Goal: Transaction & Acquisition: Download file/media

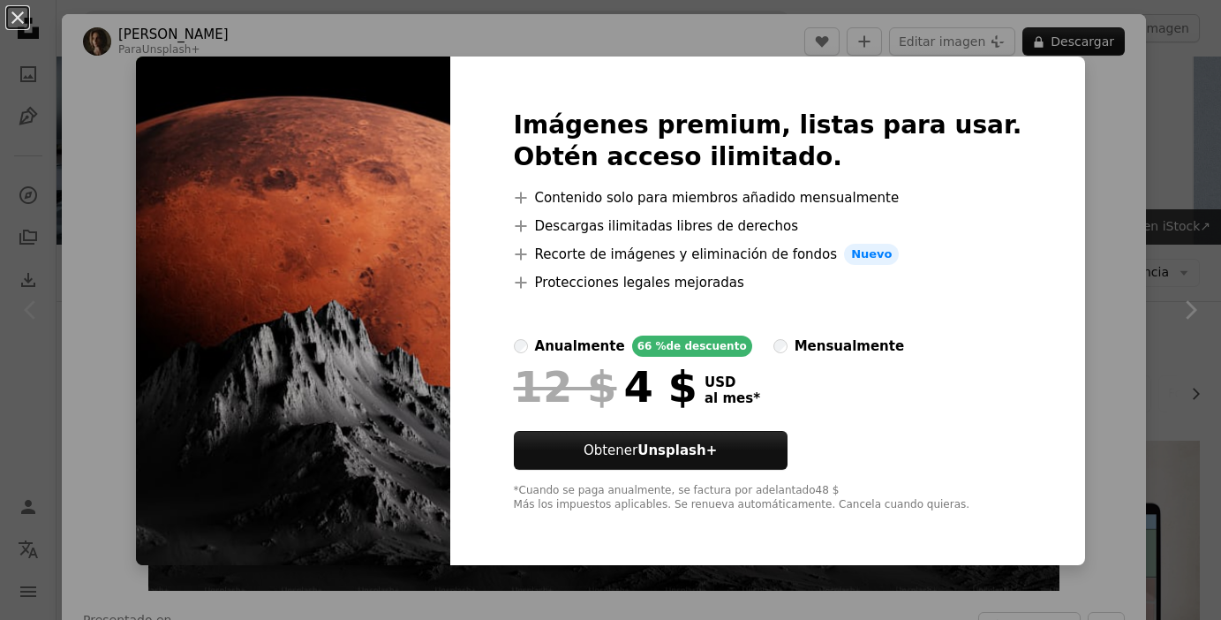
scroll to position [247, 0]
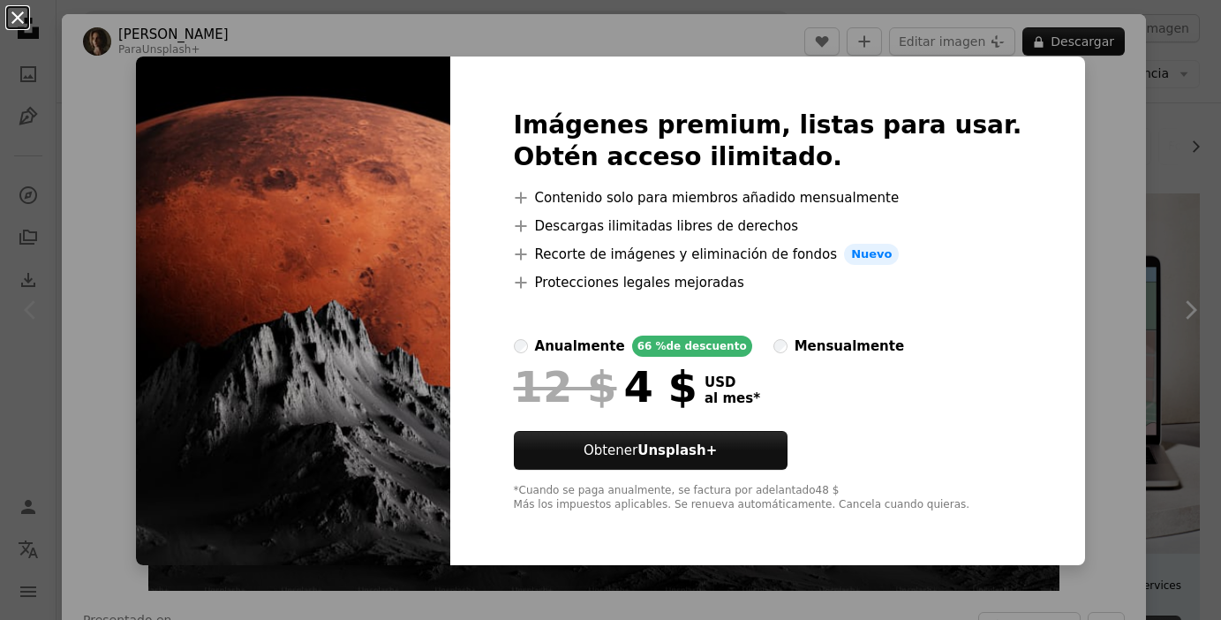
click at [14, 19] on button "An X shape" at bounding box center [17, 17] width 21 height 21
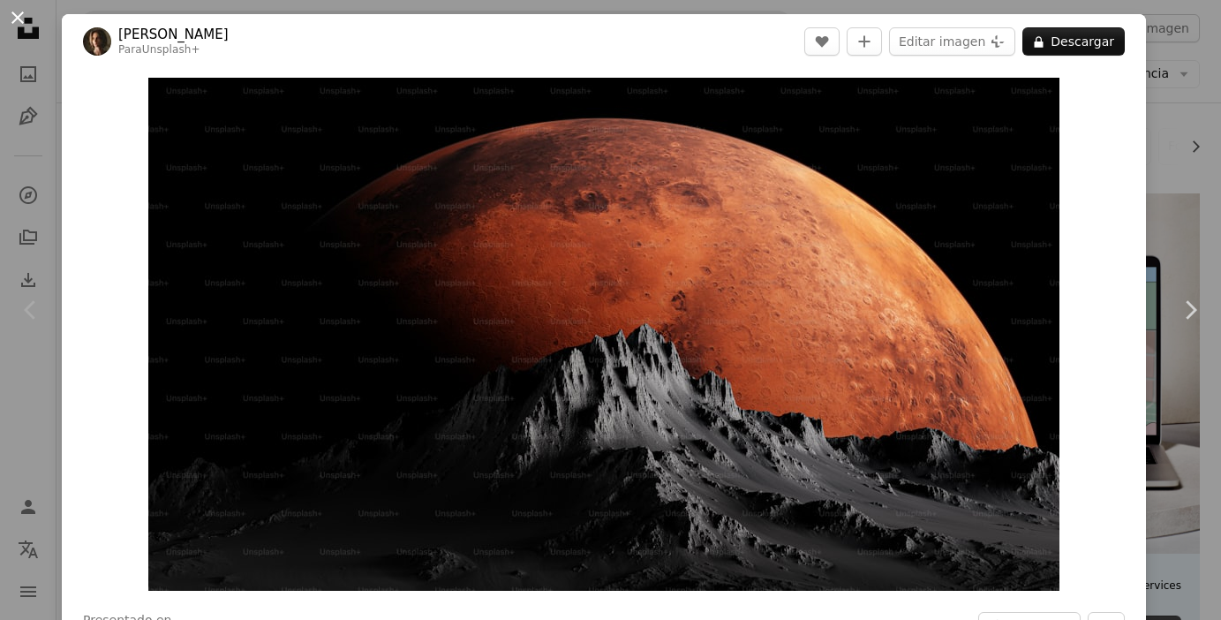
click at [19, 12] on button "An X shape" at bounding box center [17, 17] width 21 height 21
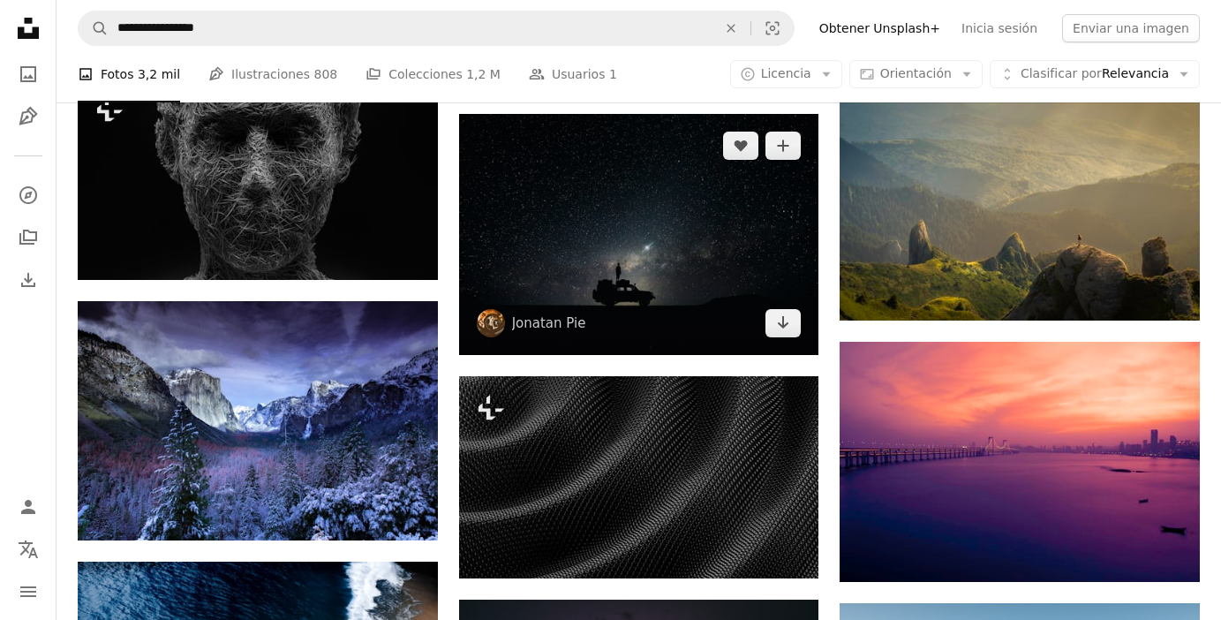
scroll to position [850, 0]
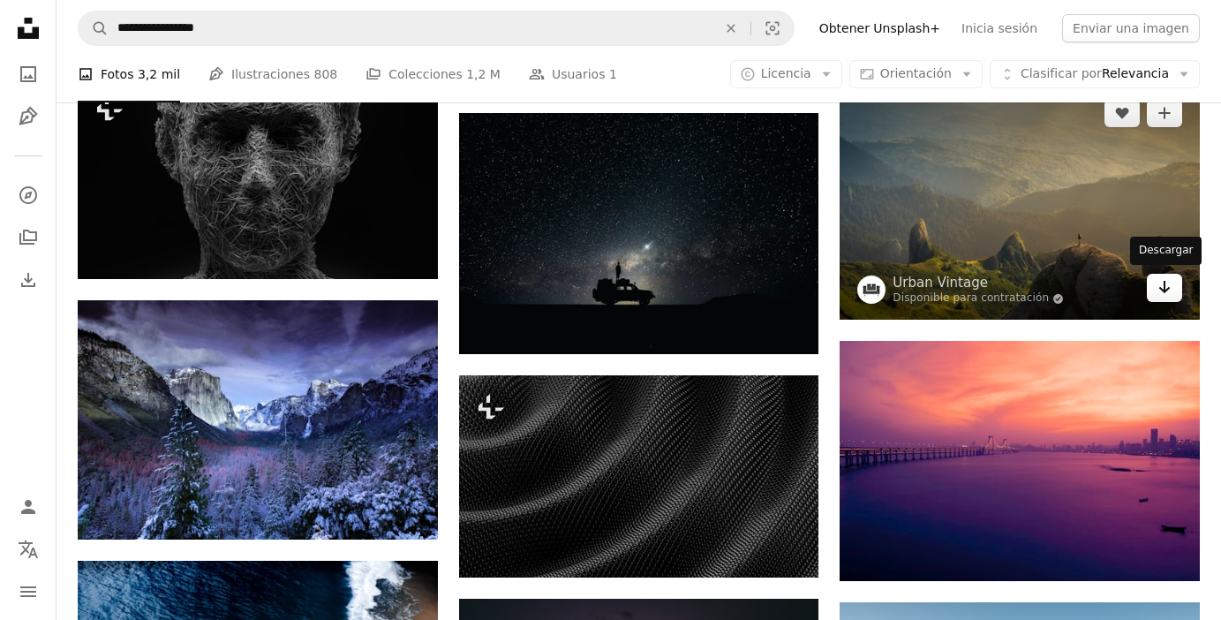
click at [1169, 287] on icon "Arrow pointing down" at bounding box center [1165, 286] width 14 height 21
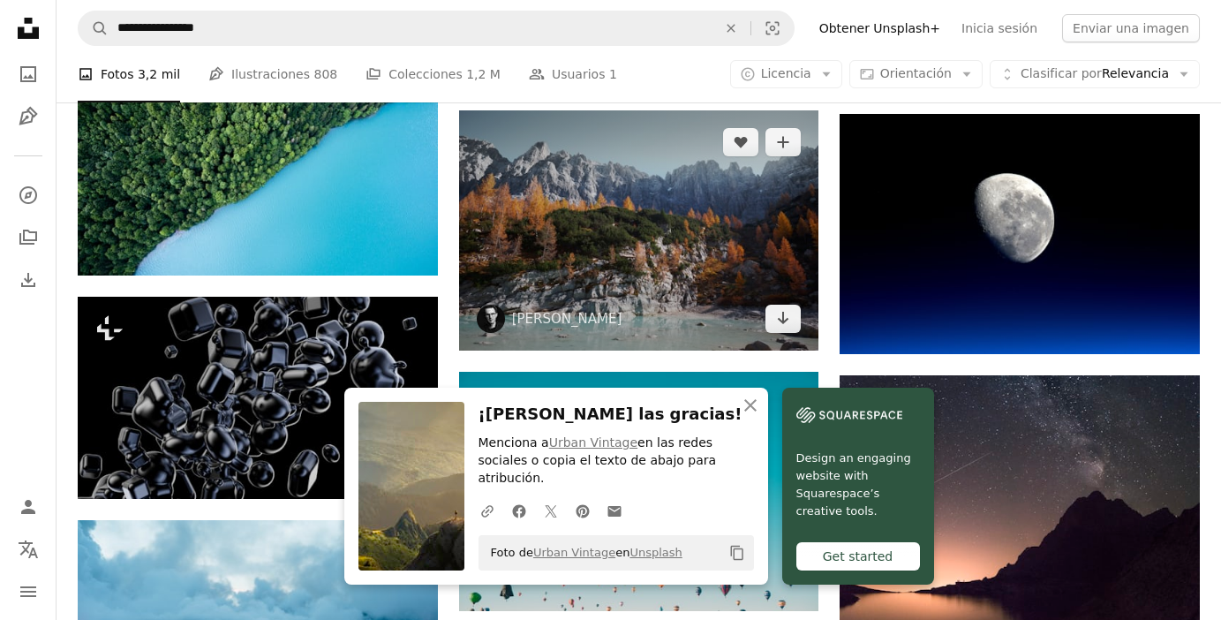
scroll to position [1601, 0]
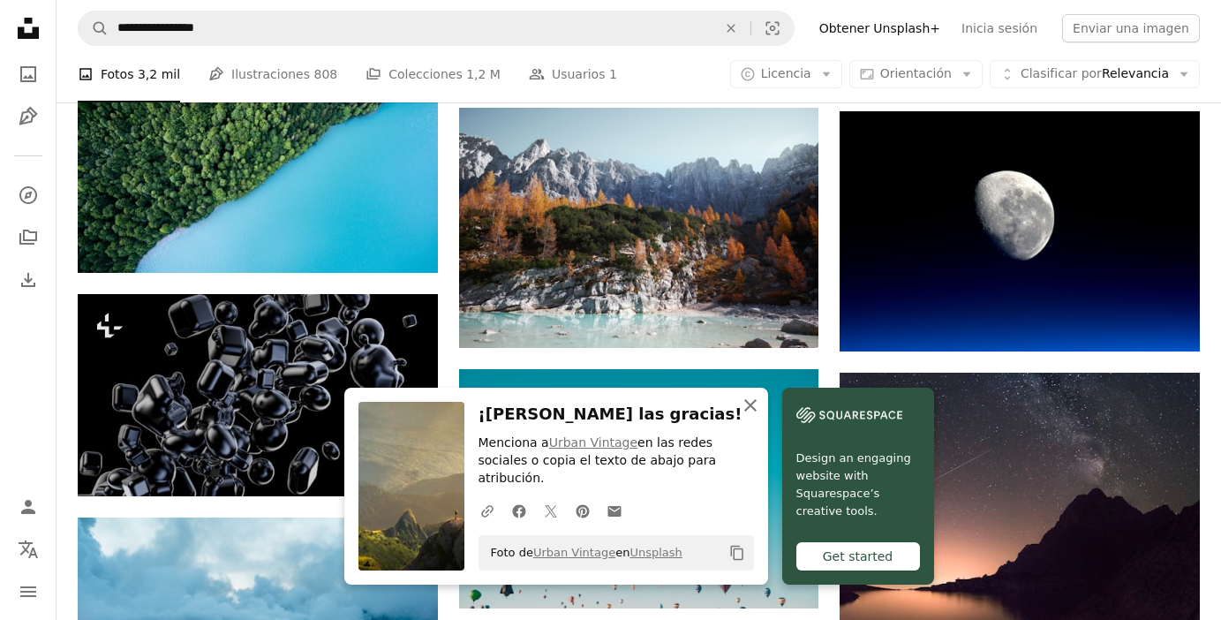
click at [752, 416] on icon "An X shape" at bounding box center [750, 405] width 21 height 21
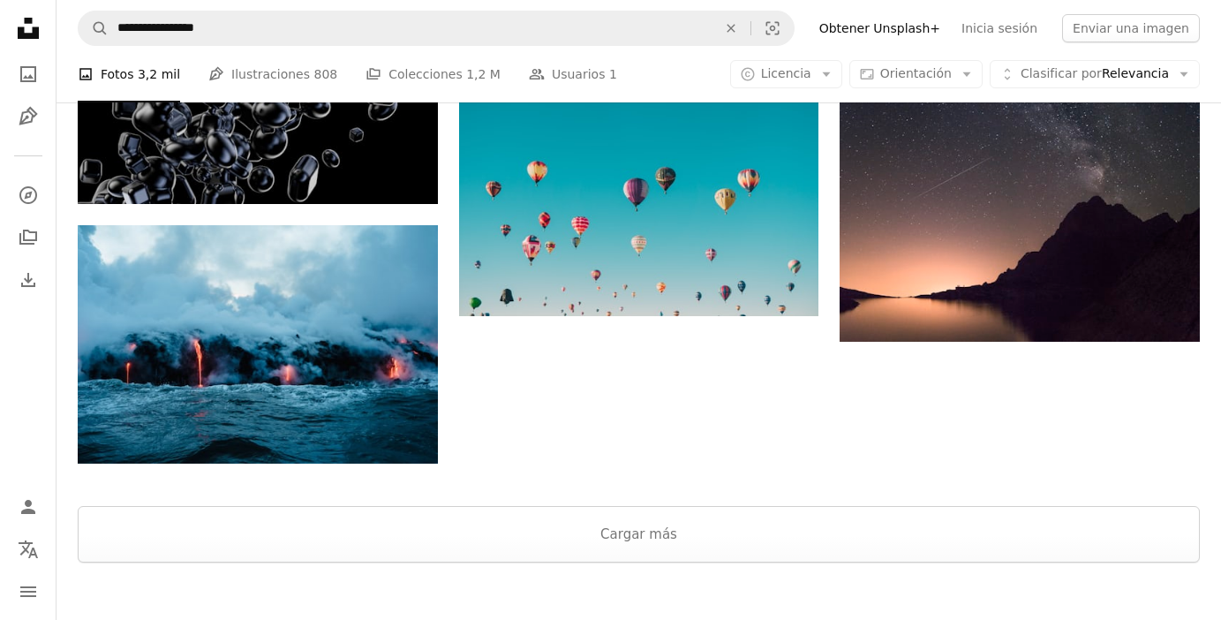
scroll to position [1905, 0]
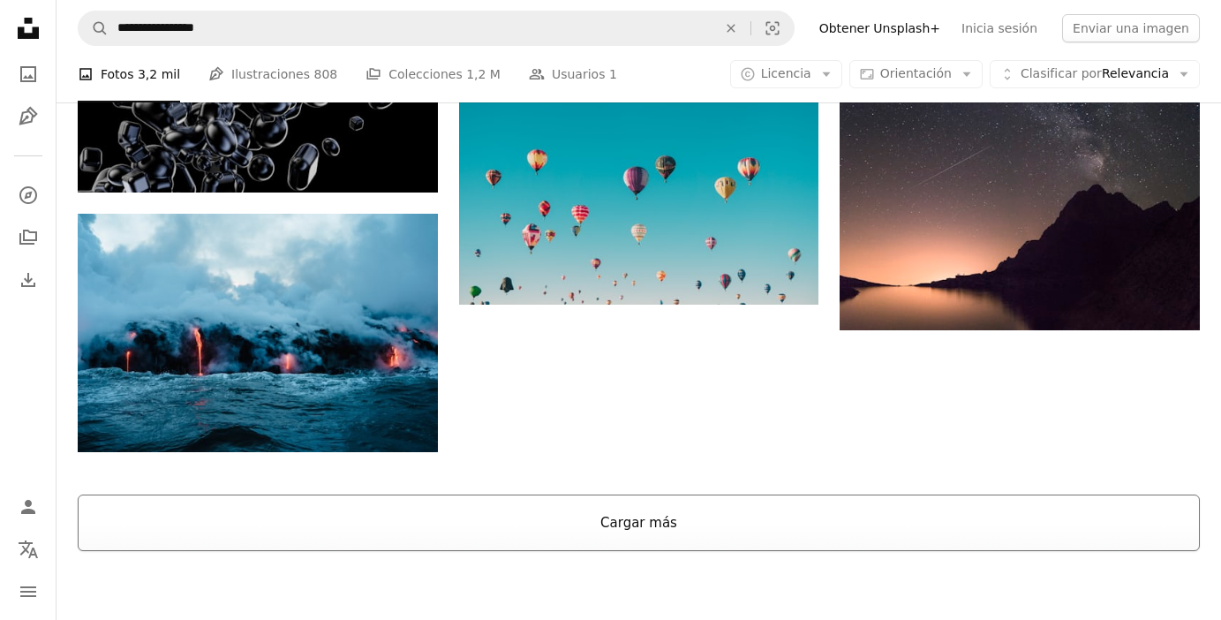
click at [650, 533] on button "Cargar más" at bounding box center [639, 523] width 1122 height 57
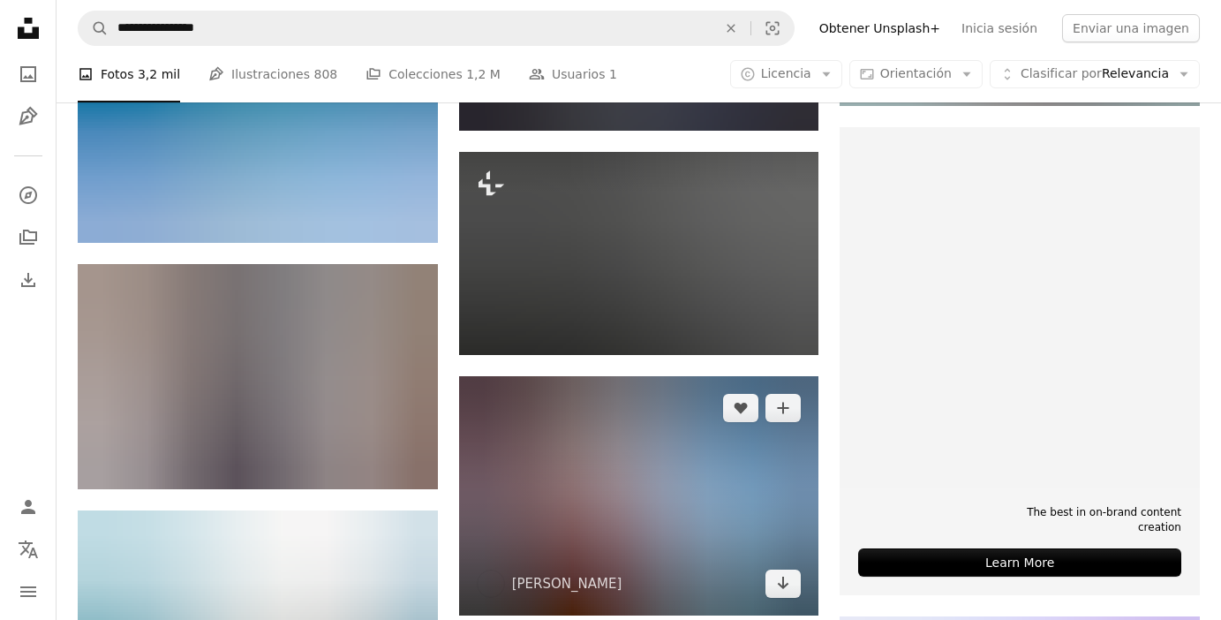
scroll to position [4425, 0]
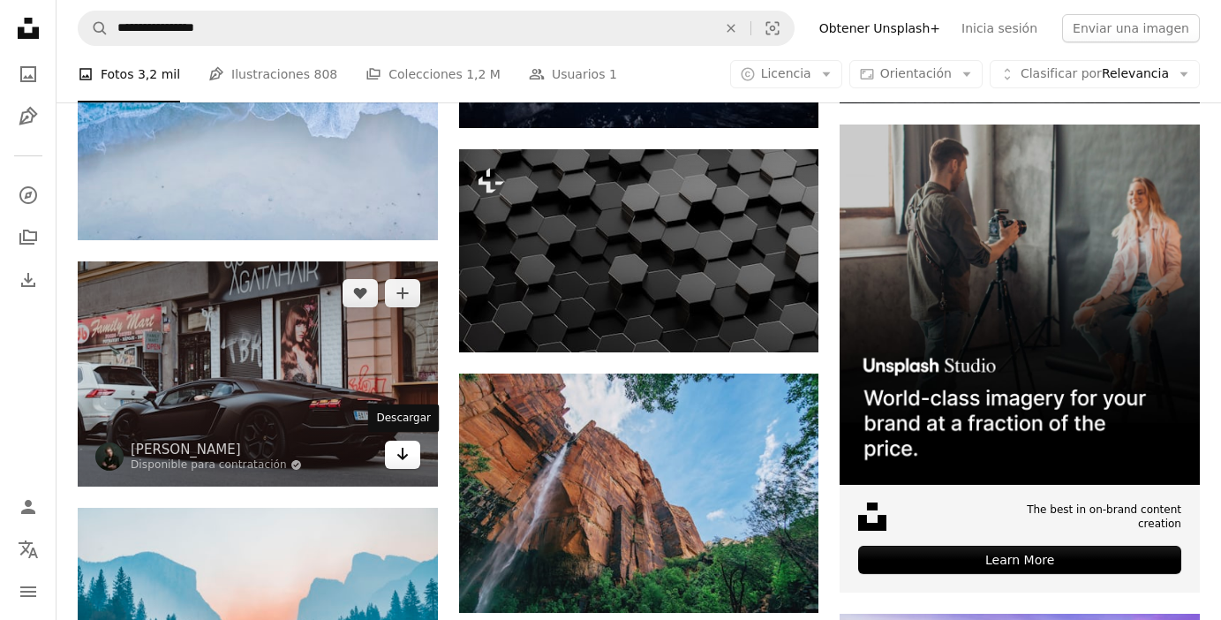
click at [393, 457] on link "Arrow pointing down" at bounding box center [402, 455] width 35 height 28
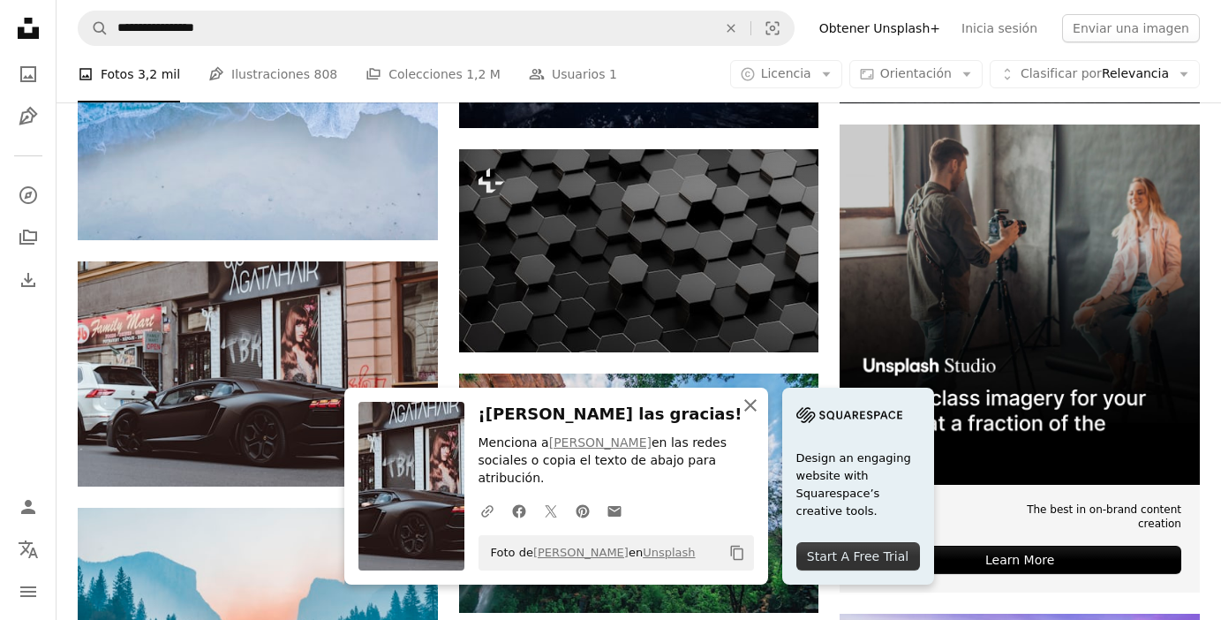
click at [756, 416] on icon "An X shape" at bounding box center [750, 405] width 21 height 21
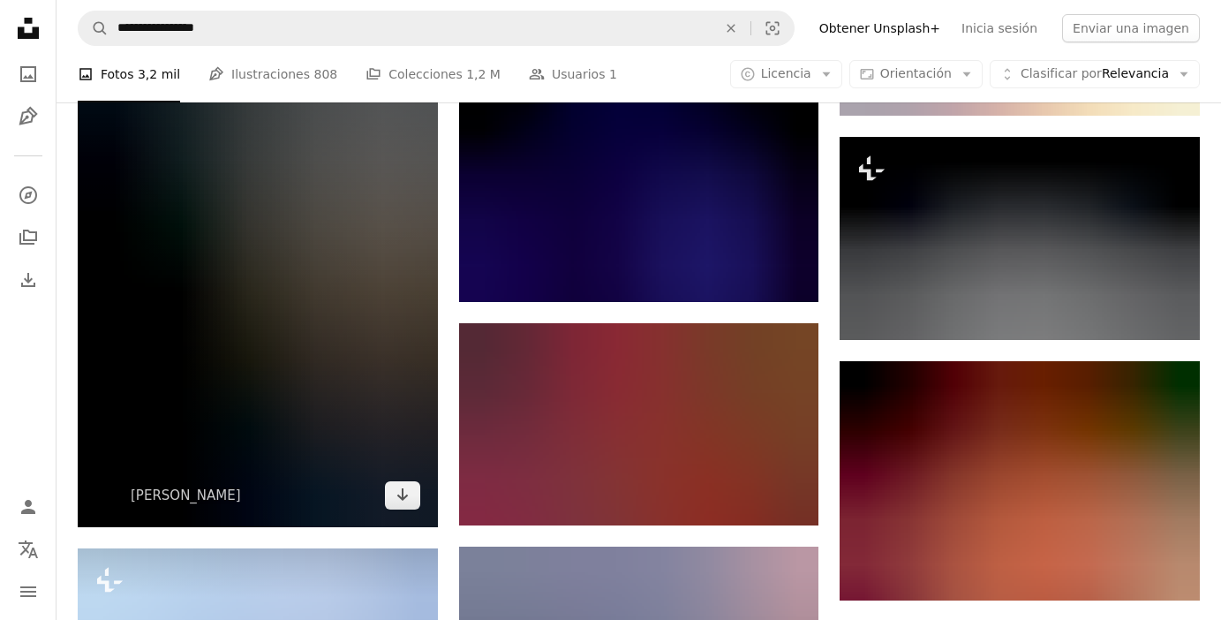
scroll to position [11345, 0]
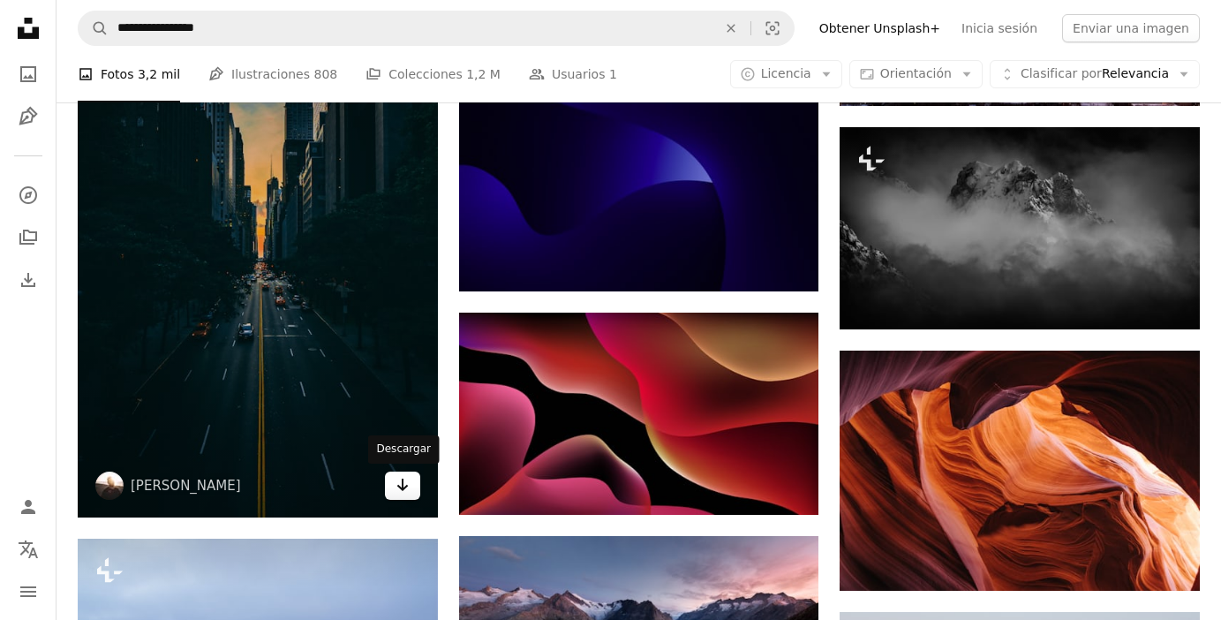
click at [402, 490] on icon "Arrow pointing down" at bounding box center [403, 484] width 14 height 21
